Goal: Task Accomplishment & Management: Manage account settings

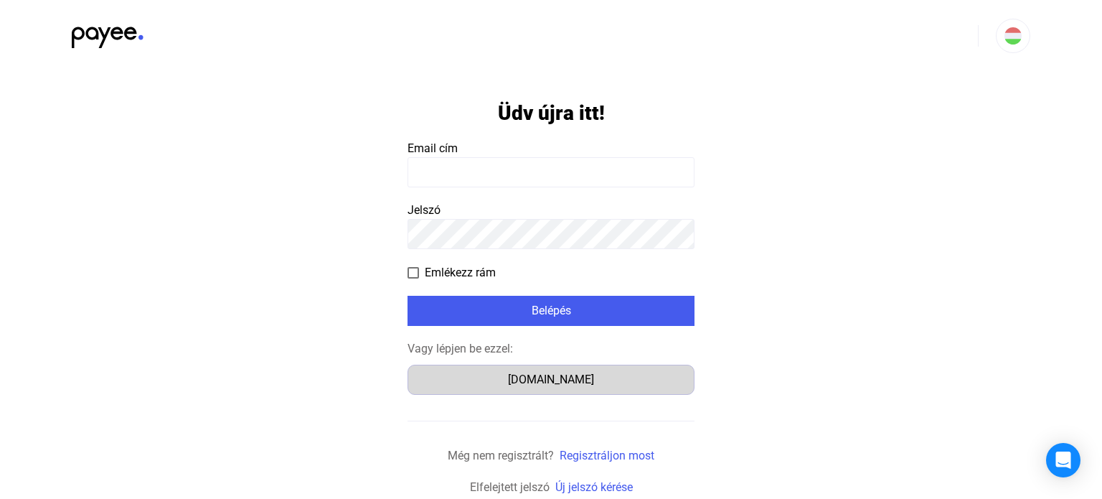
click at [554, 377] on div "Számlázz.hu" at bounding box center [551, 379] width 277 height 17
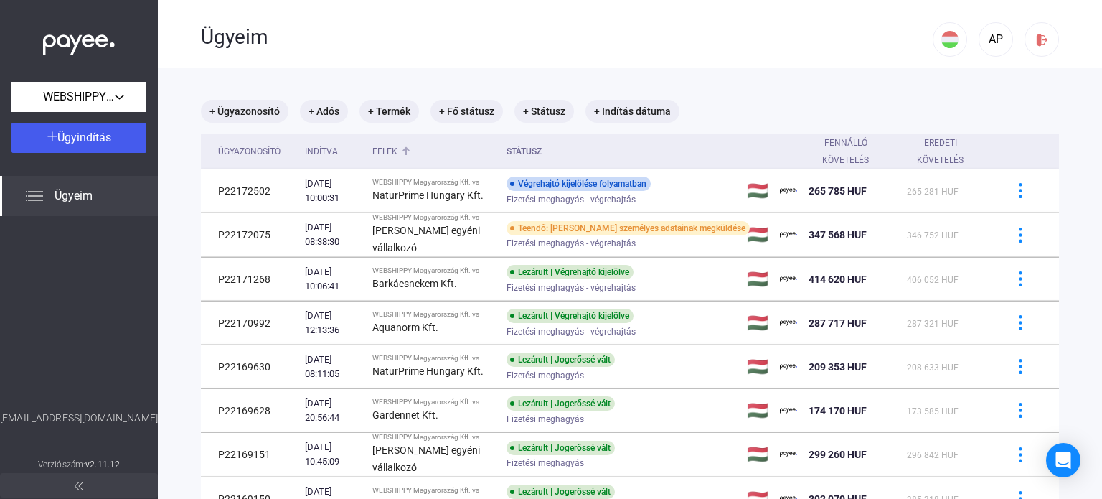
click at [397, 152] on div "Felek" at bounding box center [384, 151] width 25 height 17
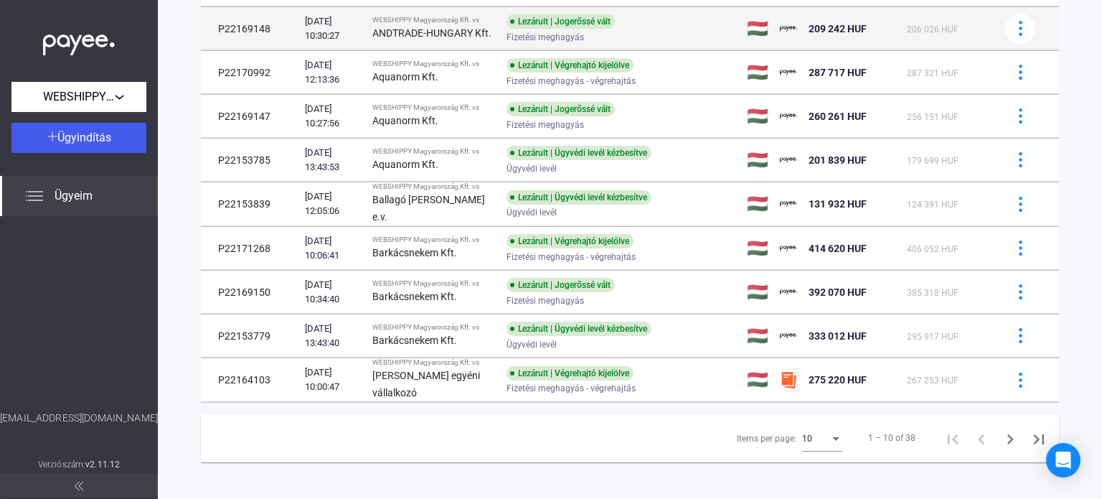
scroll to position [210, 0]
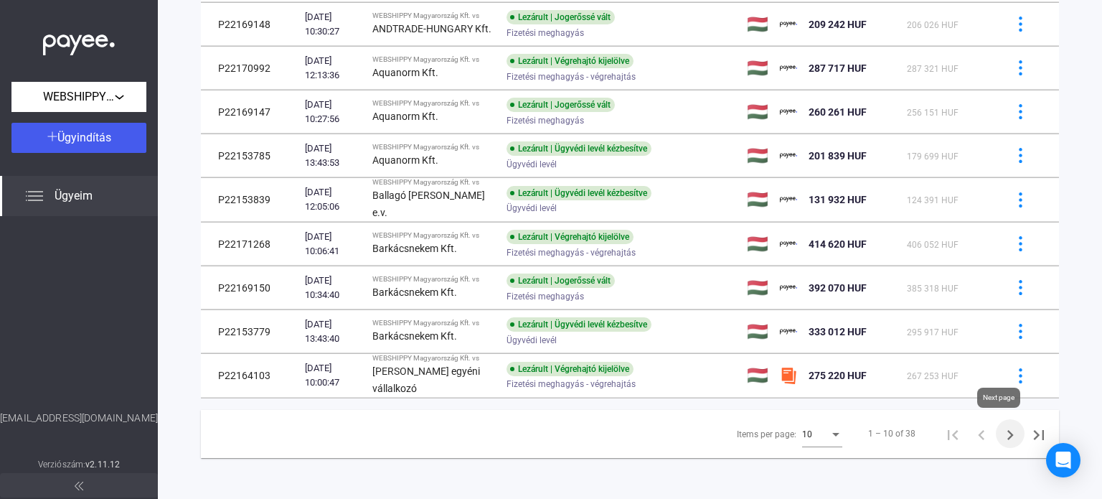
click at [1000, 435] on icon "Next page" at bounding box center [1010, 435] width 20 height 20
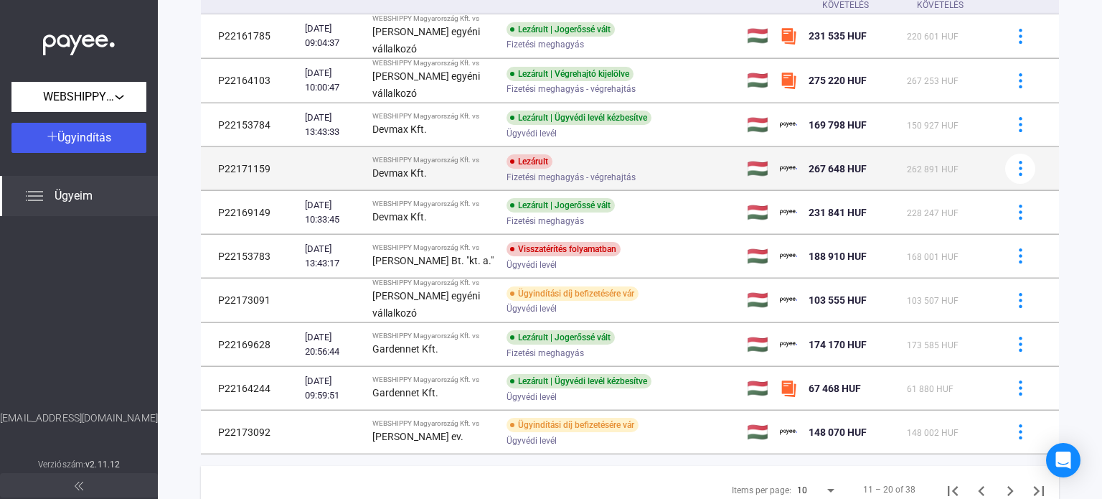
scroll to position [212, 0]
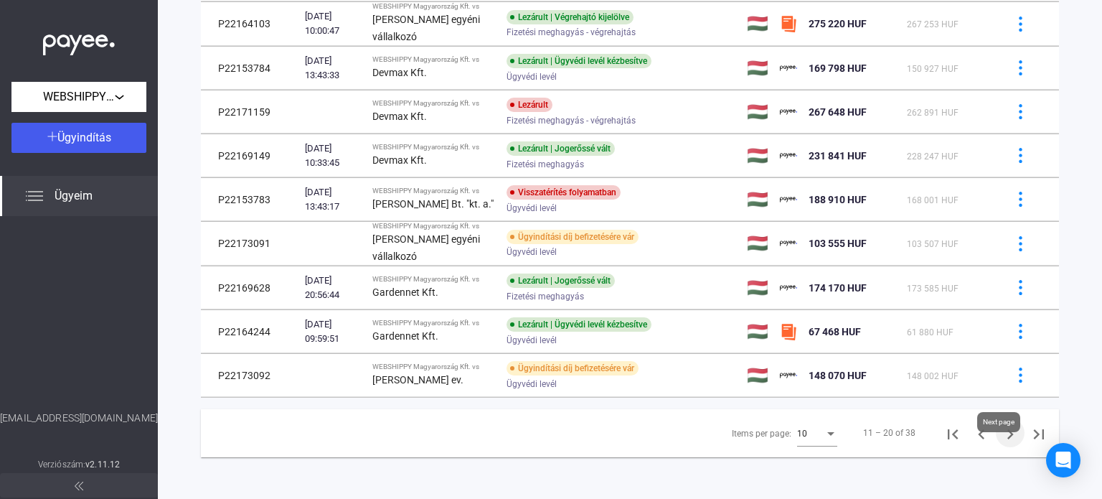
click at [1000, 444] on icon "Next page" at bounding box center [1010, 434] width 20 height 20
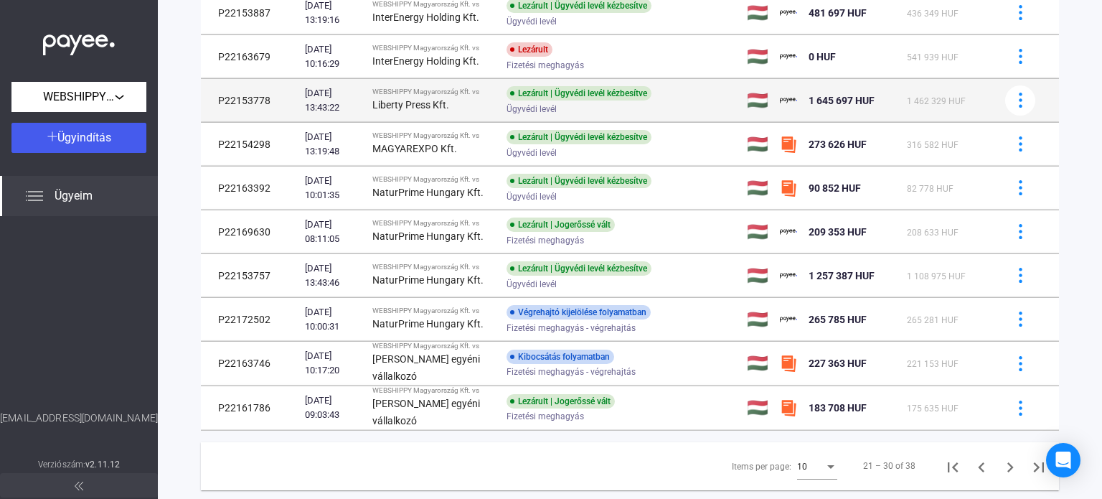
scroll to position [212, 0]
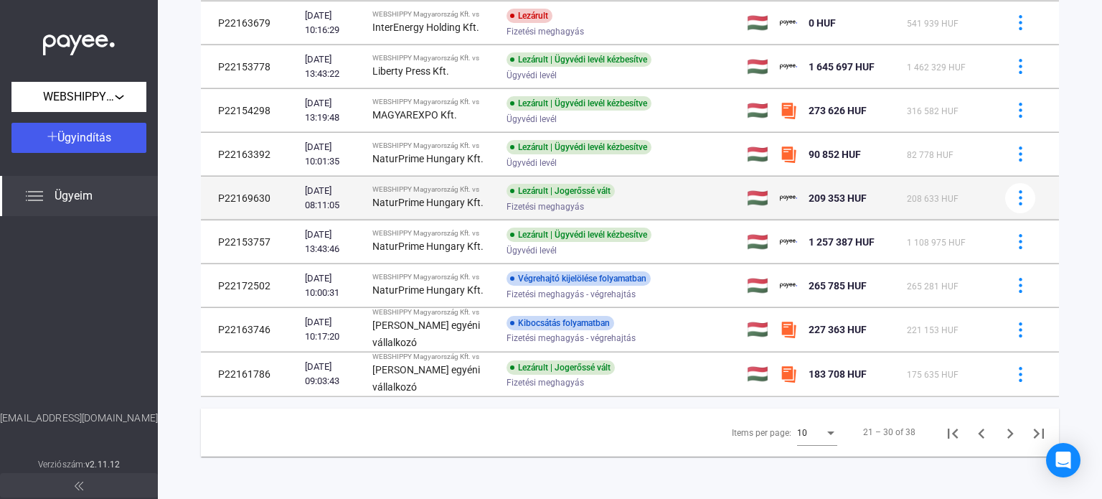
drag, startPoint x: 212, startPoint y: 235, endPoint x: 269, endPoint y: 236, distance: 56.7
click at [269, 220] on td "P22169630" at bounding box center [250, 197] width 98 height 43
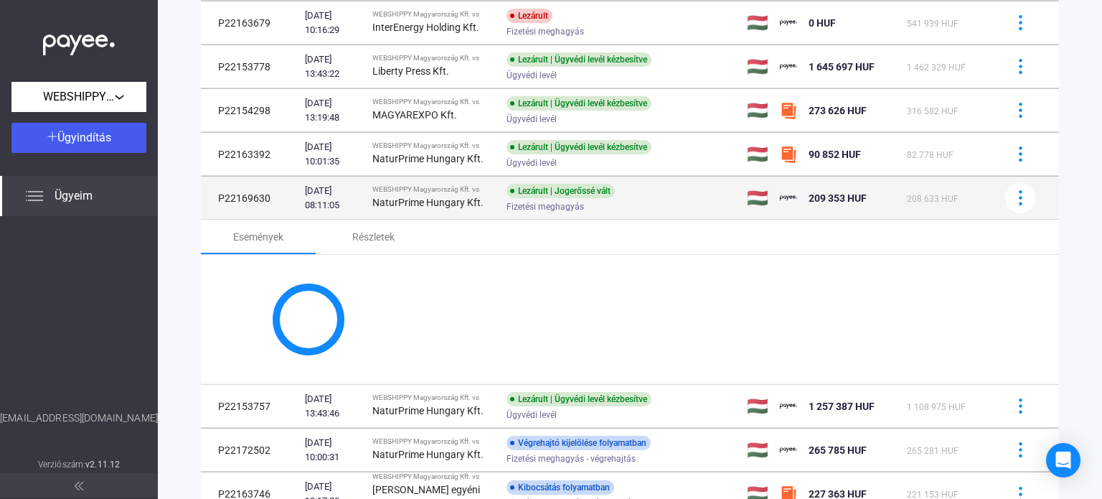
copy td "P22169630"
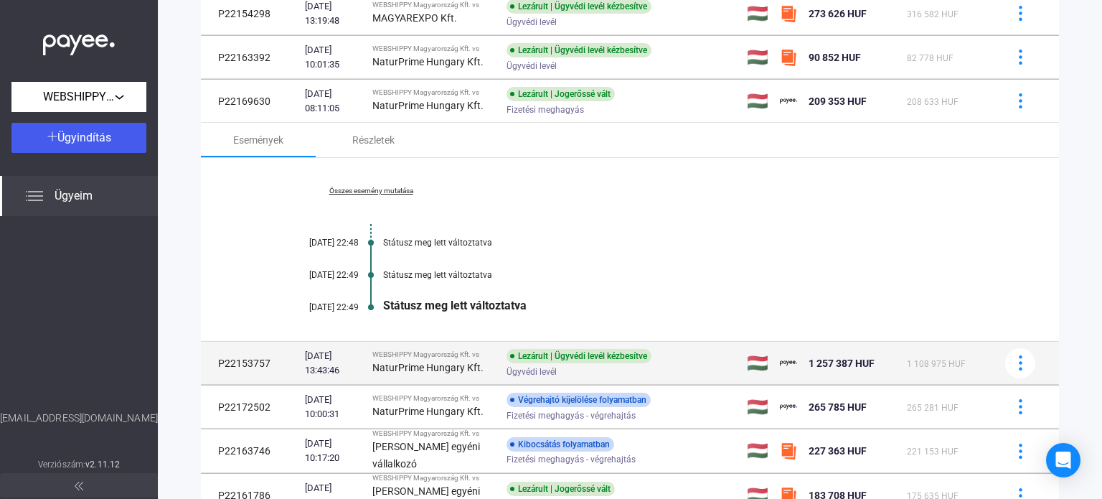
scroll to position [427, 0]
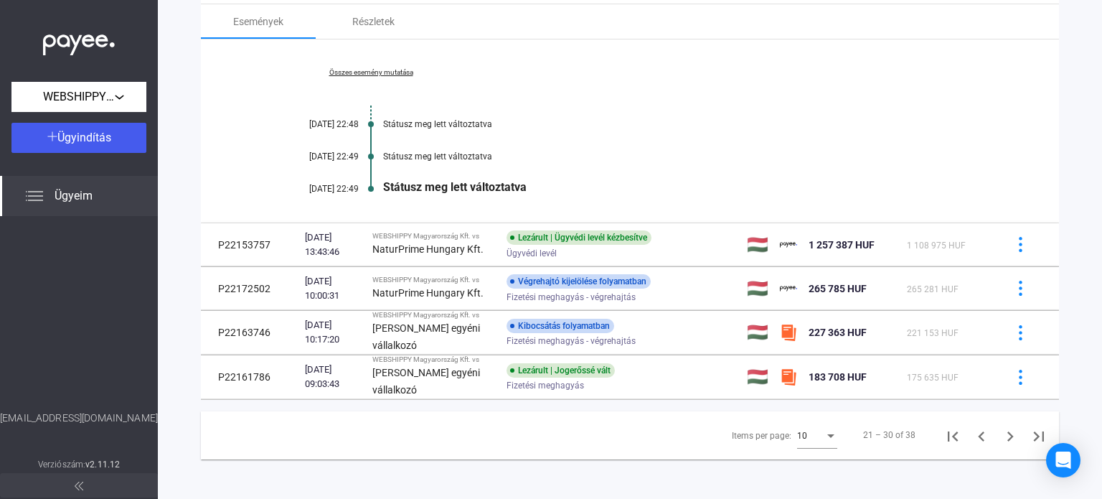
click at [390, 77] on link "Összes esemény mutatása" at bounding box center [371, 72] width 197 height 9
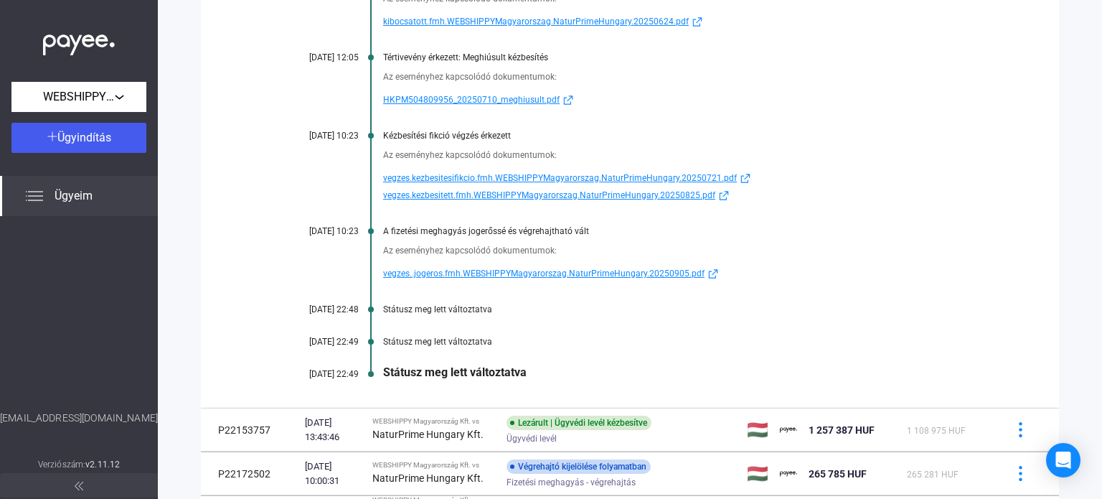
scroll to position [929, 0]
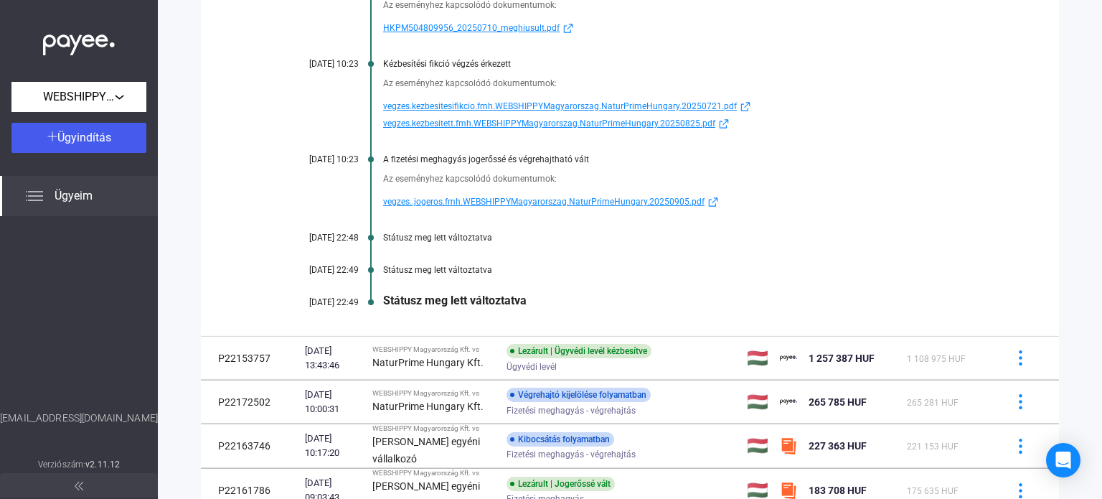
click at [649, 210] on span "vegzes..jogeros.fmh.WEBSHIPPYMagyarorszag.NaturPrimeHungary.20250905.pdf" at bounding box center [543, 201] width 321 height 17
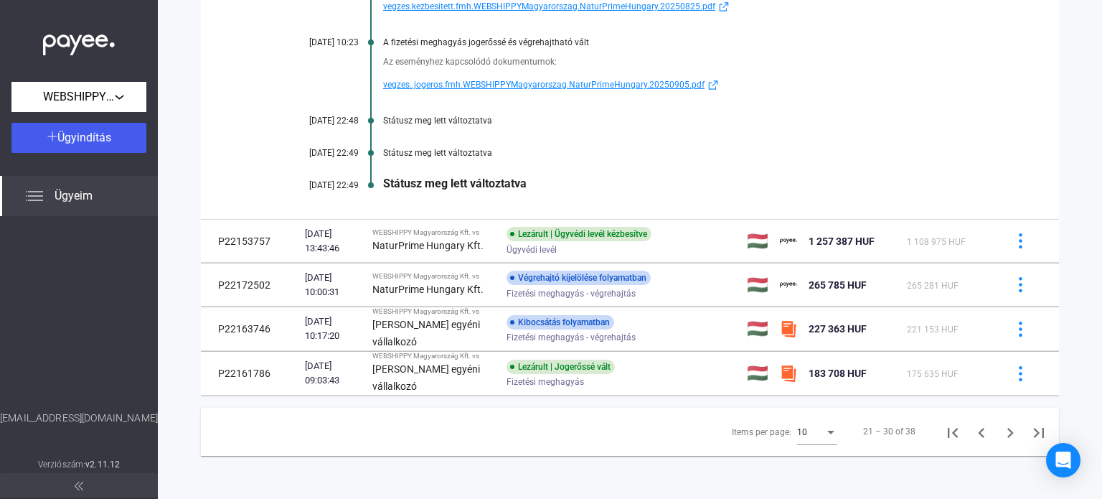
scroll to position [1073, 0]
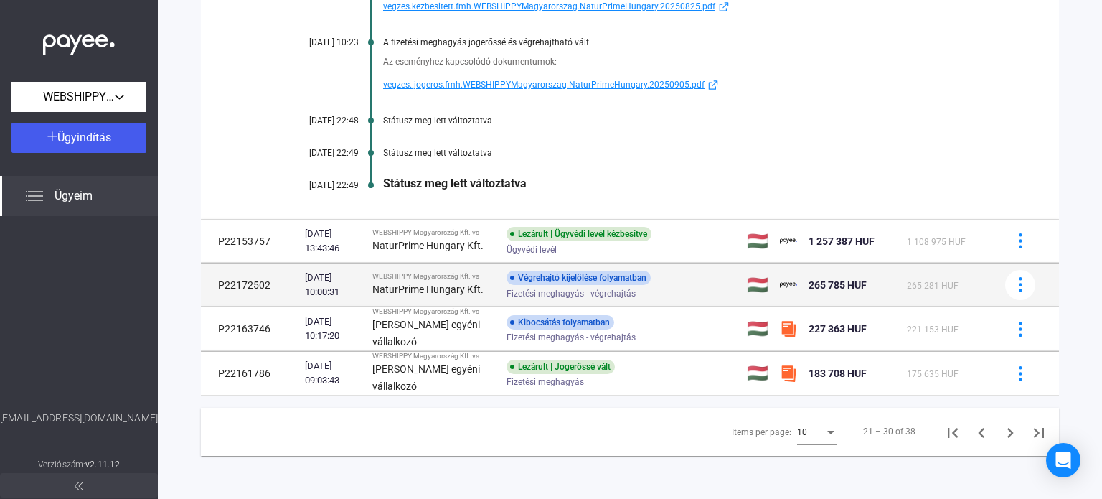
click at [252, 306] on td "P22172502" at bounding box center [250, 284] width 98 height 43
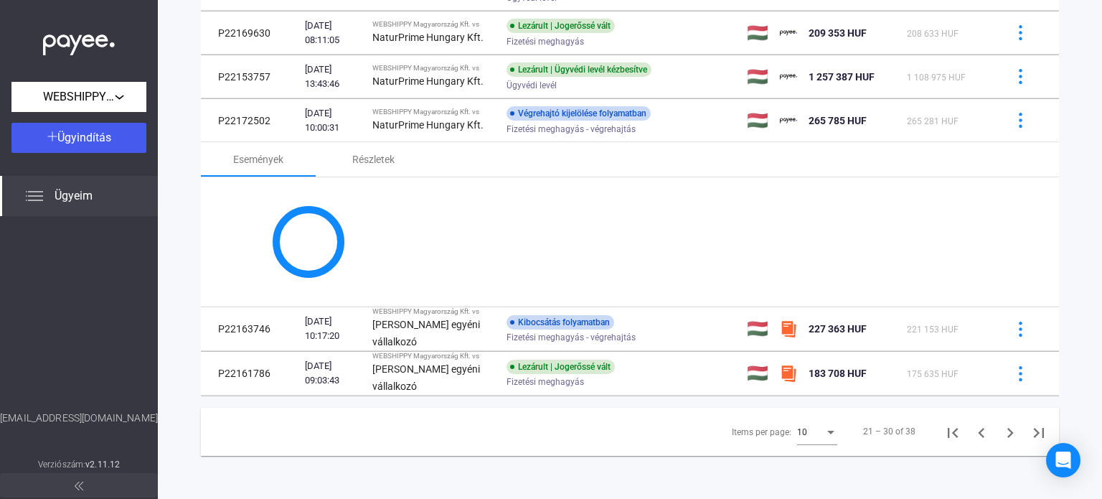
scroll to position [466, 0]
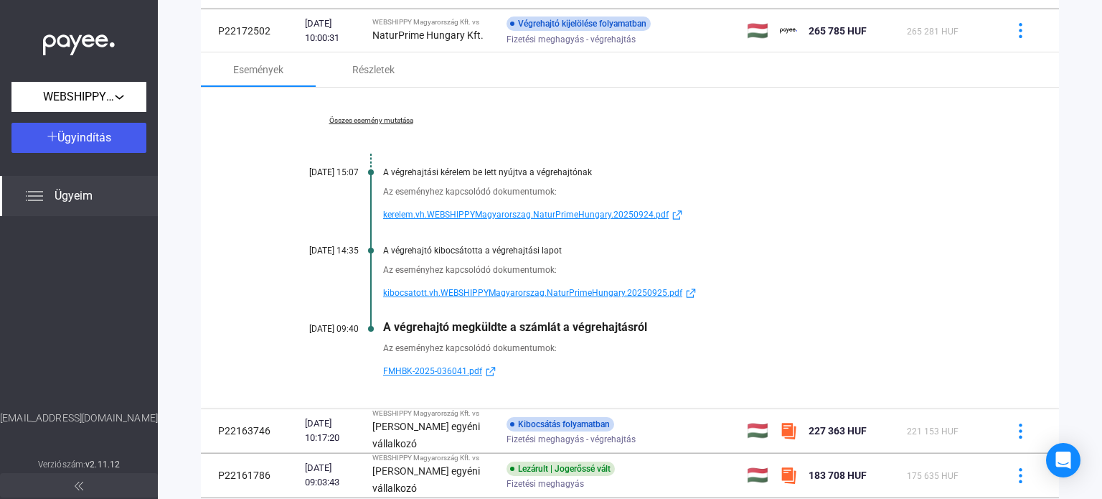
click at [669, 220] on img at bounding box center [677, 214] width 17 height 11
click at [456, 301] on span "kibocsatott.vh.WEBSHIPPYMagyarorszag.NaturPrimeHungary.20250925.pdf" at bounding box center [532, 292] width 299 height 17
click at [428, 380] on span "FMHBK-2025-036041.pdf" at bounding box center [432, 370] width 99 height 17
